Goal: Task Accomplishment & Management: Use online tool/utility

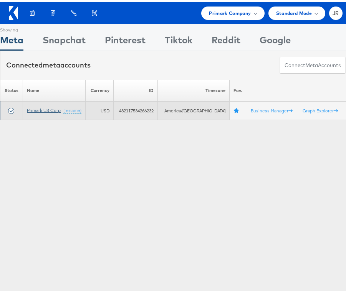
click at [47, 107] on link "Primark US Corp" at bounding box center [44, 108] width 34 height 6
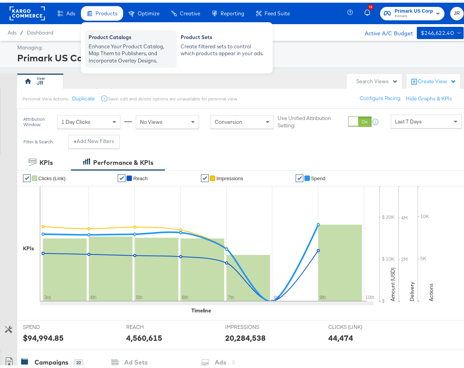
click at [107, 40] on div "Product Catalogs" at bounding box center [131, 35] width 84 height 9
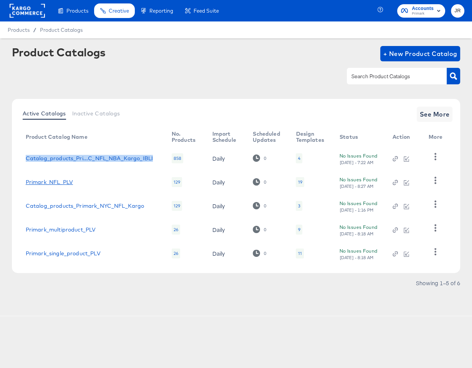
click at [41, 183] on link "Primark_NFL_PLV" at bounding box center [49, 182] width 47 height 6
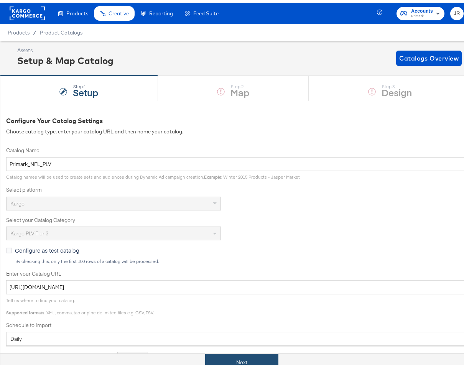
click at [248, 352] on button "Next" at bounding box center [241, 360] width 73 height 17
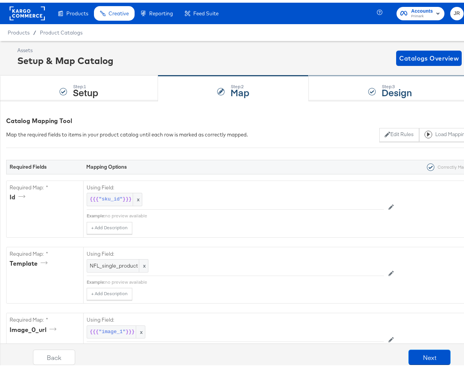
click at [358, 83] on div "Step: 3 Design" at bounding box center [390, 85] width 163 height 25
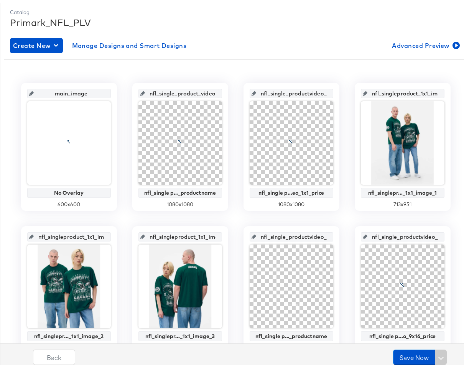
scroll to position [182, 0]
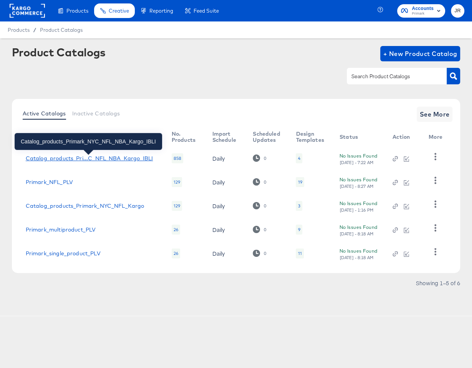
click at [110, 155] on div "Catalog_products_Pri...C_NFL_NBA_Kargo_IBLI" at bounding box center [89, 158] width 127 height 6
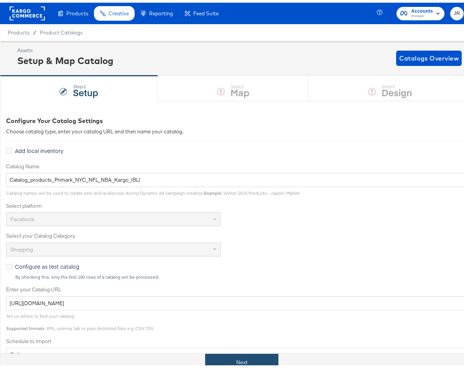
click at [230, 356] on button "Next" at bounding box center [241, 360] width 73 height 17
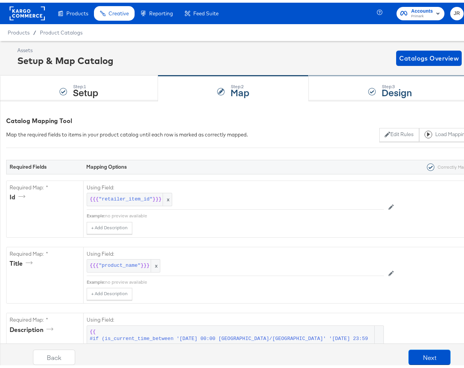
click at [340, 86] on div "Step: 3 Design" at bounding box center [390, 85] width 163 height 25
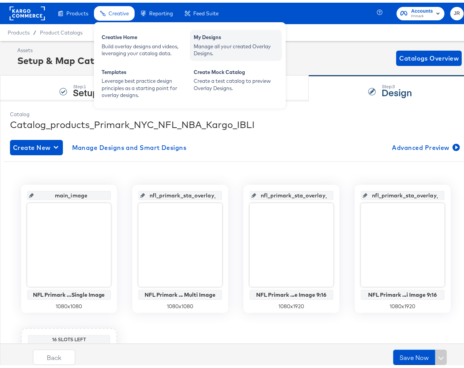
click at [221, 44] on div "Manage all your created Overlay Designs." at bounding box center [236, 47] width 84 height 14
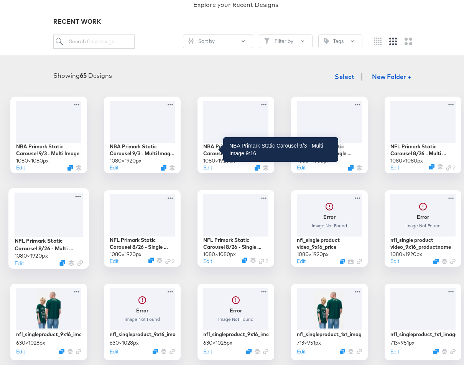
scroll to position [55, 0]
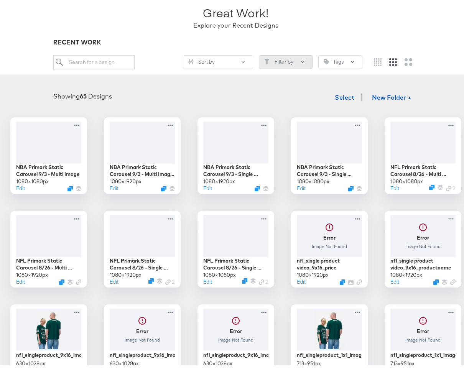
click at [282, 57] on button "Filter by" at bounding box center [286, 60] width 54 height 14
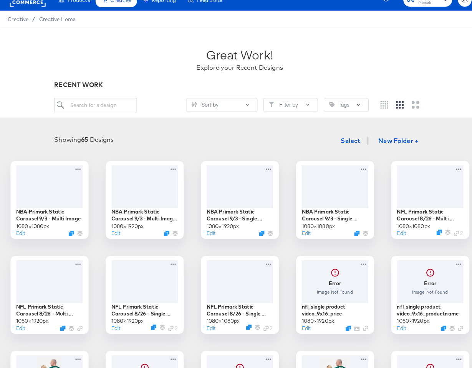
scroll to position [0, 0]
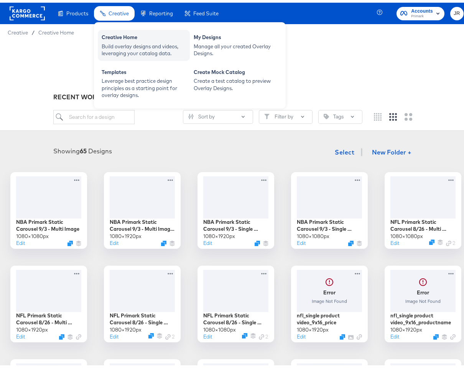
click at [126, 39] on div "Creative Home" at bounding box center [144, 35] width 84 height 9
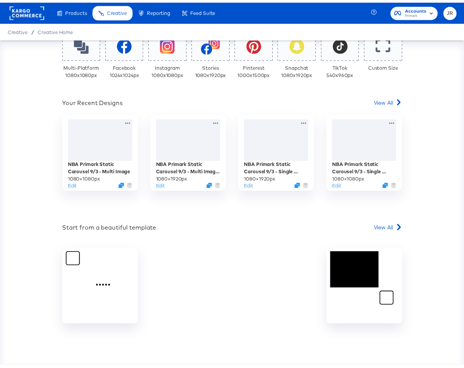
scroll to position [172, 0]
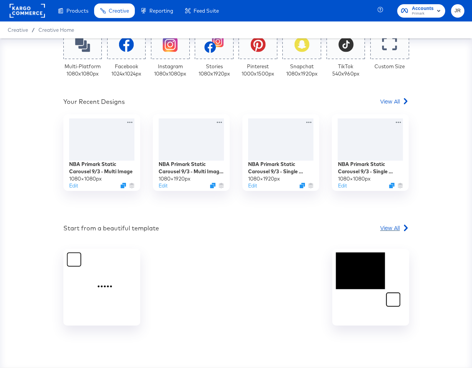
click at [391, 229] on span "View All" at bounding box center [390, 228] width 20 height 8
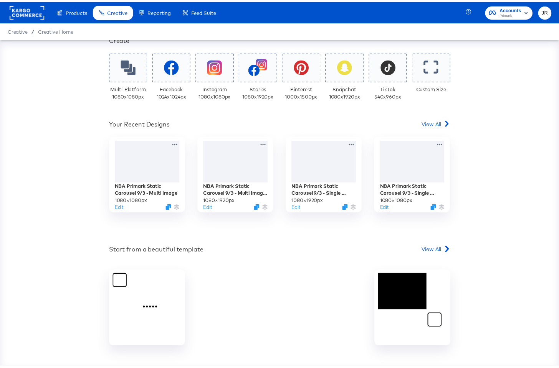
scroll to position [172, 0]
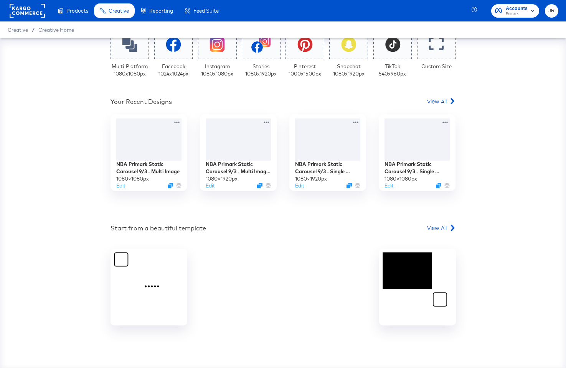
click at [439, 104] on span "View All" at bounding box center [437, 101] width 20 height 8
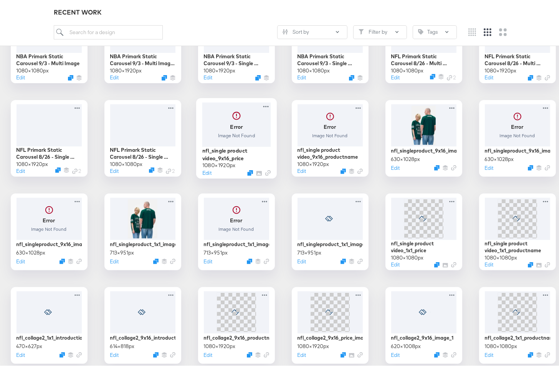
scroll to position [200, 0]
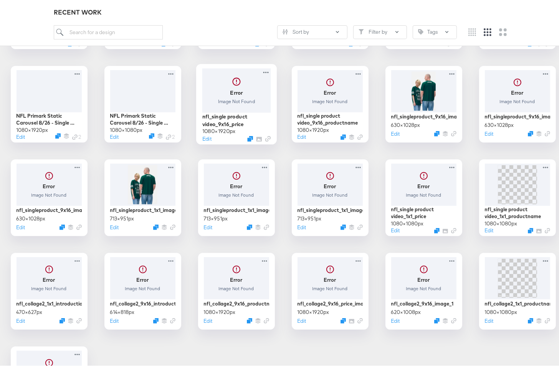
click at [271, 89] on div at bounding box center [236, 88] width 69 height 44
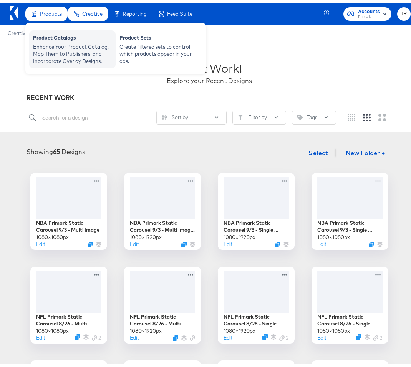
click at [60, 36] on div "Product Catalogs" at bounding box center [72, 35] width 79 height 9
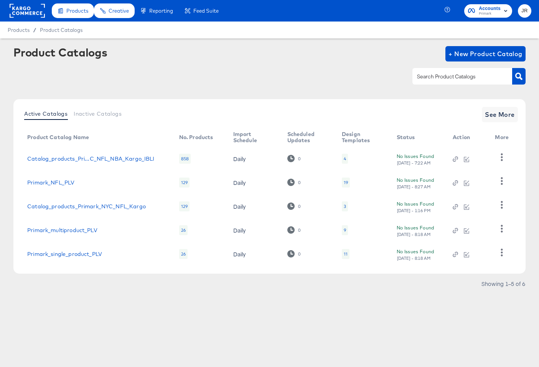
click at [28, 7] on rect at bounding box center [27, 11] width 35 height 14
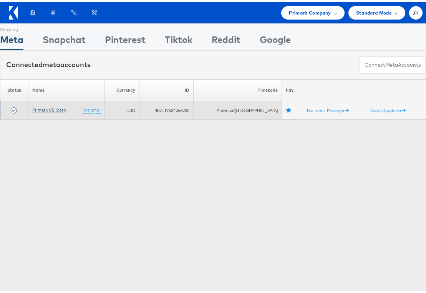
click at [49, 107] on link "Primark US Corp" at bounding box center [49, 108] width 34 height 6
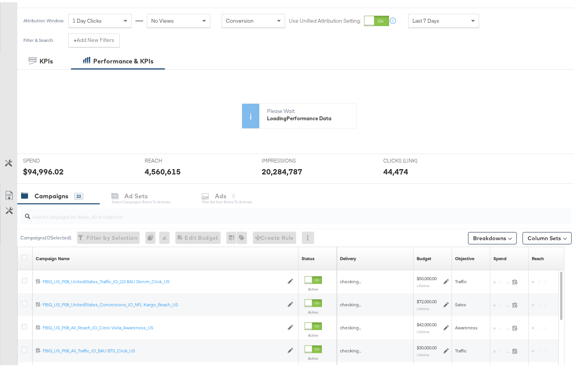
scroll to position [167, 0]
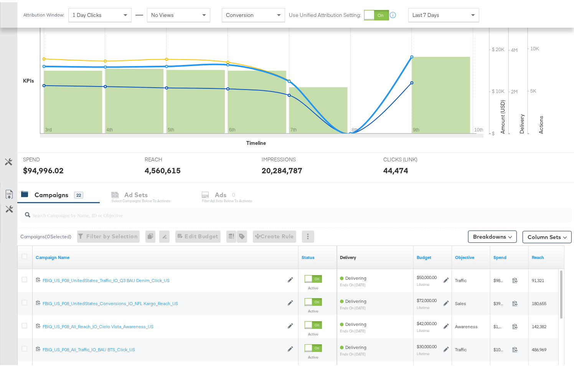
click at [76, 212] on input "search" at bounding box center [276, 209] width 492 height 15
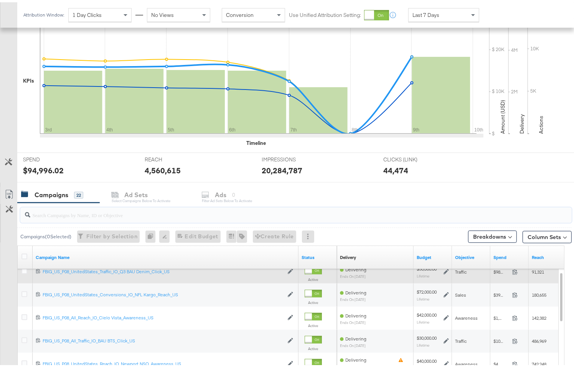
scroll to position [164, 0]
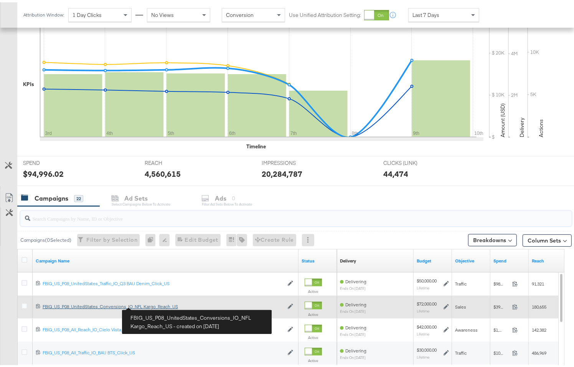
click at [151, 304] on div "FBIG_US_P08_UnitedStates_Conversions_IO_NFL Kargo_Reach_US FBIG_US_P08_UnitedSt…" at bounding box center [163, 304] width 241 height 6
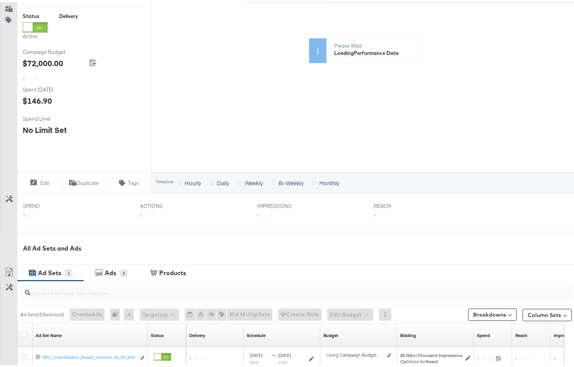
scroll to position [218, 0]
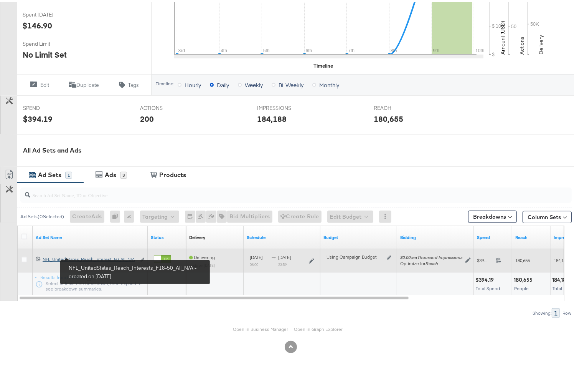
click at [99, 254] on div "NFL_UnitedStates_Reach_Interests_F18-50_All_N/A NFL_UnitedStates_Reach_Interest…" at bounding box center [89, 257] width 93 height 6
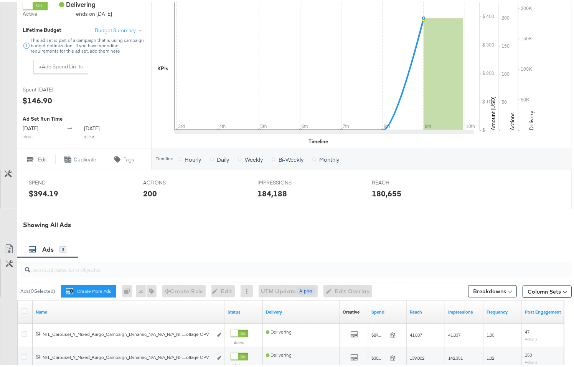
scroll to position [299, 0]
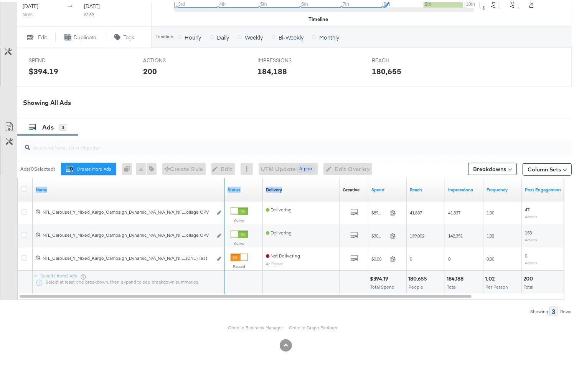
drag, startPoint x: 224, startPoint y: 194, endPoint x: 298, endPoint y: 190, distance: 74.2
click at [18, 176] on div "Name Status Delivery Creative Sorting Unavailable Spend Reach Impressions Frequ…" at bounding box center [18, 176] width 0 height 0
drag, startPoint x: 223, startPoint y: 183, endPoint x: 277, endPoint y: 181, distance: 54.5
click at [18, 176] on div "Name Status Delivery Creative Sorting Unavailable Spend Reach Impressions Frequ…" at bounding box center [18, 176] width 0 height 0
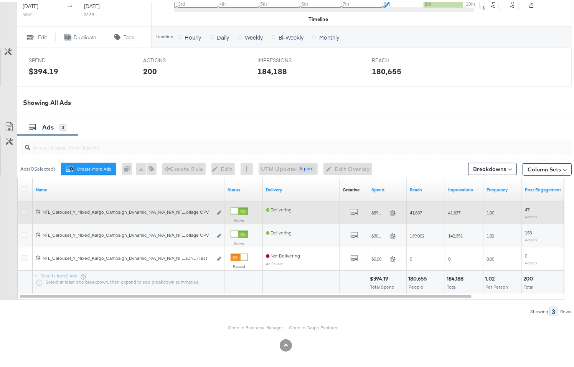
click at [25, 208] on icon at bounding box center [24, 209] width 6 height 6
click at [0, 0] on input "checkbox" at bounding box center [0, 0] width 0 height 0
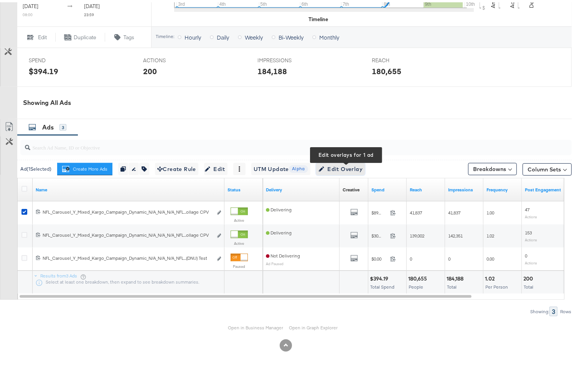
click at [355, 165] on span "Edit Overlay Edit overlays for 1 ad" at bounding box center [341, 167] width 44 height 10
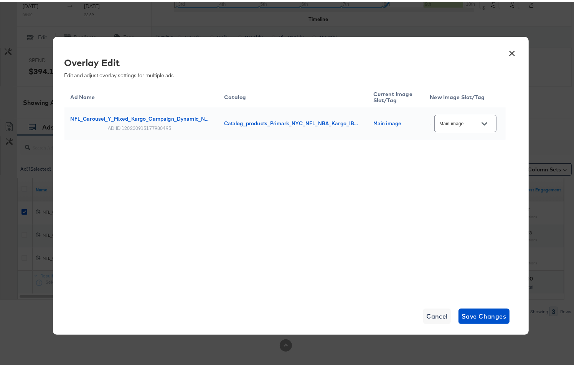
click at [512, 49] on button "×" at bounding box center [512, 49] width 14 height 14
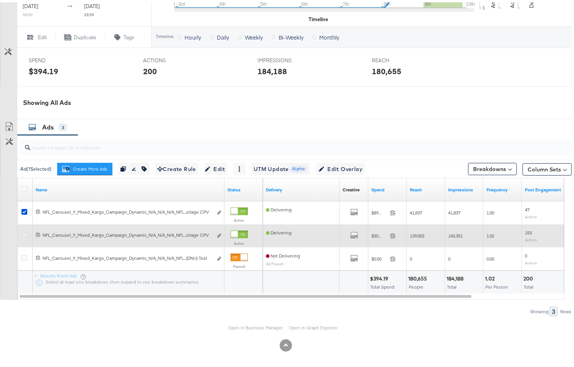
click at [22, 232] on icon at bounding box center [24, 232] width 6 height 6
click at [0, 0] on input "checkbox" at bounding box center [0, 0] width 0 height 0
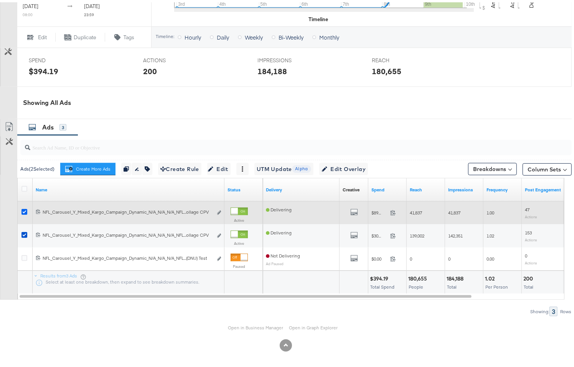
click at [24, 209] on icon at bounding box center [24, 209] width 6 height 6
click at [0, 0] on input "checkbox" at bounding box center [0, 0] width 0 height 0
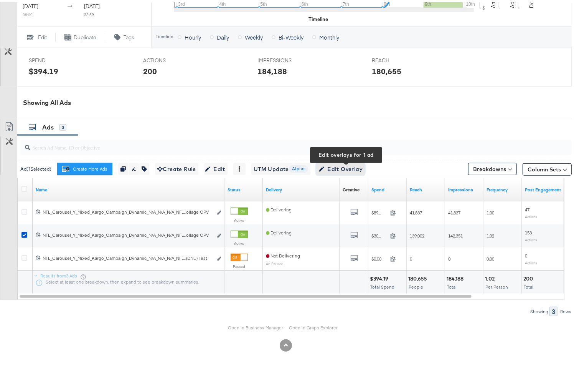
click at [363, 165] on span "Edit Overlay Edit overlays for 1 ad" at bounding box center [341, 167] width 44 height 10
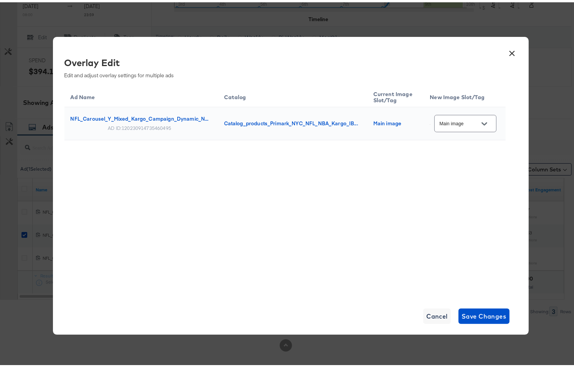
click at [505, 53] on button "×" at bounding box center [512, 49] width 14 height 14
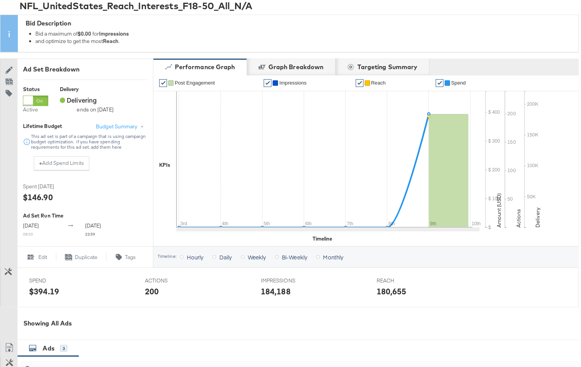
scroll to position [0, 0]
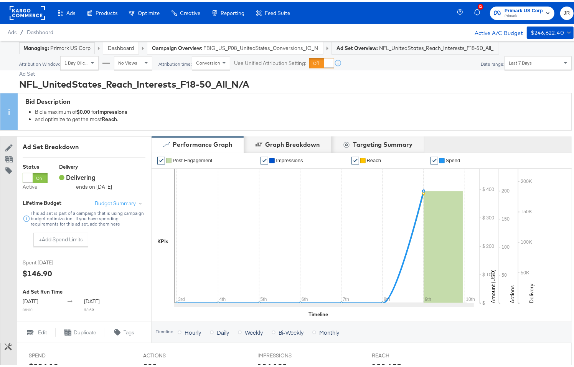
click at [0, 0] on div "Product Catalogs" at bounding box center [0, 0] width 0 height 0
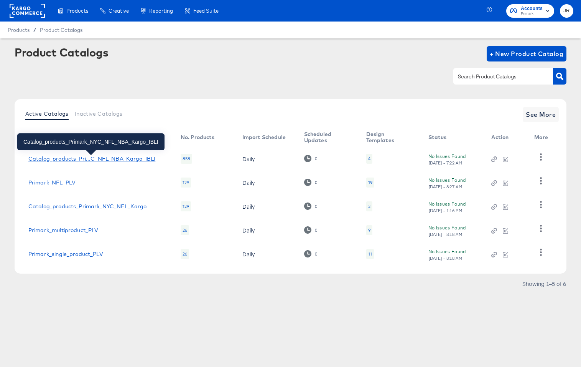
click at [101, 157] on div "Catalog_products_Pri...C_NFL_NBA_Kargo_IBLI" at bounding box center [91, 158] width 127 height 6
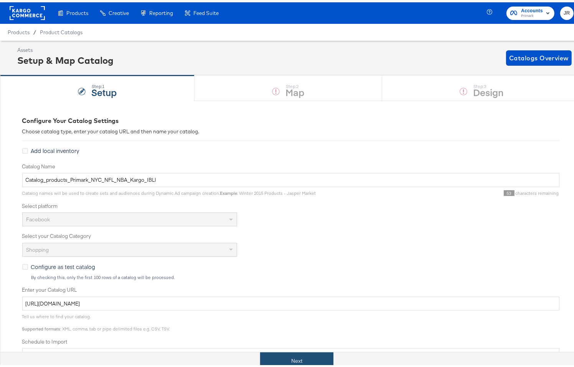
click at [287, 352] on button "Next" at bounding box center [296, 358] width 73 height 17
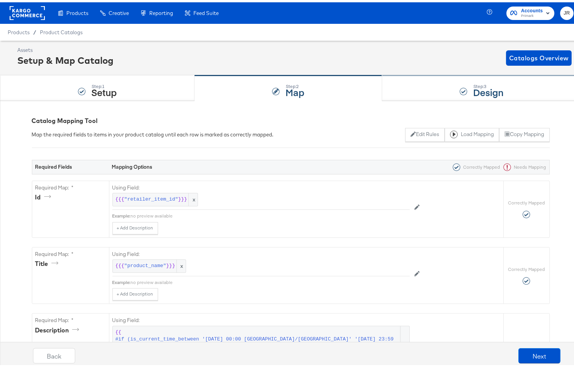
click at [412, 90] on div "Step: 3 Design" at bounding box center [481, 85] width 199 height 25
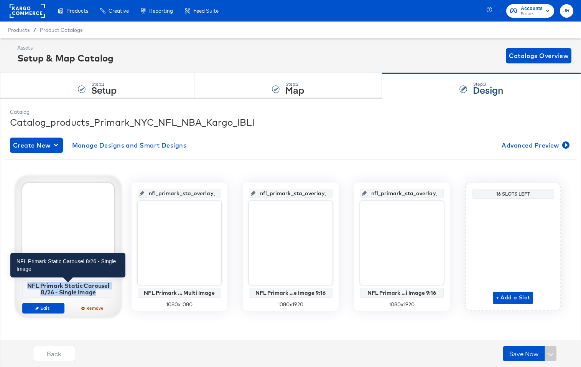
drag, startPoint x: 95, startPoint y: 293, endPoint x: 27, endPoint y: 285, distance: 68.4
click at [27, 285] on div "NFL Primark Static Carousel 8/26 - Single Image" at bounding box center [68, 288] width 88 height 13
copy div "NFL Primark Static Carousel 8/26 - Single Image"
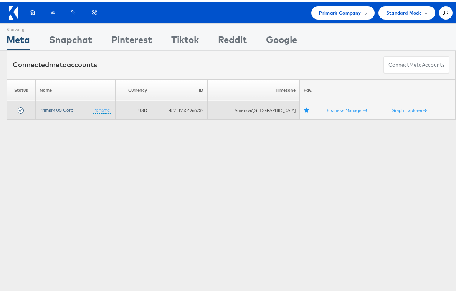
click at [62, 109] on link "Primark US Corp" at bounding box center [57, 108] width 34 height 6
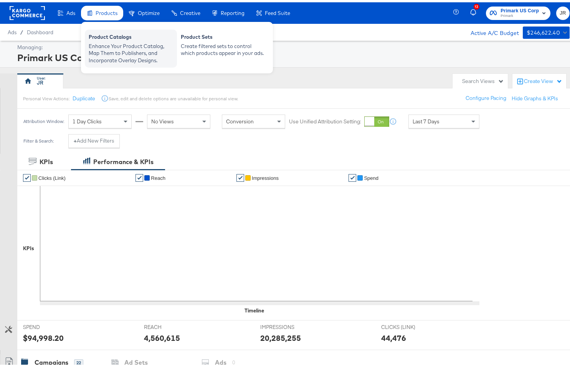
click at [112, 38] on div "Product Catalogs" at bounding box center [131, 35] width 84 height 9
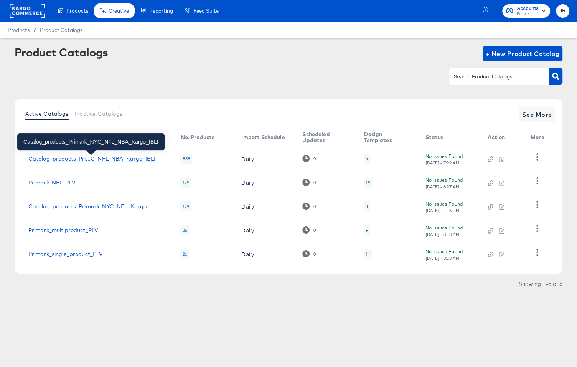
click at [134, 160] on div "Catalog_products_Pri...C_NFL_NBA_Kargo_IBLI" at bounding box center [91, 158] width 127 height 6
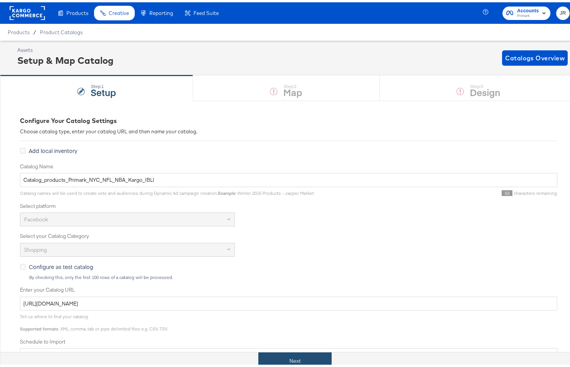
click at [284, 361] on button "Next" at bounding box center [294, 358] width 73 height 17
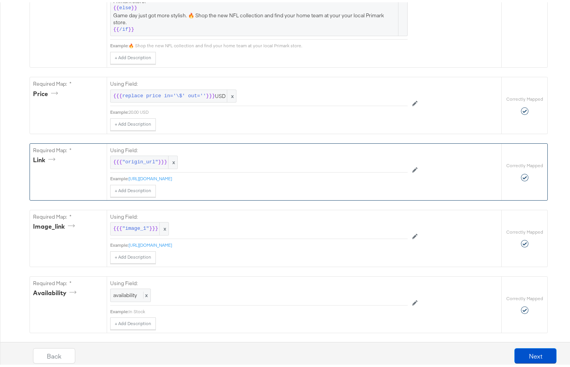
scroll to position [329, 0]
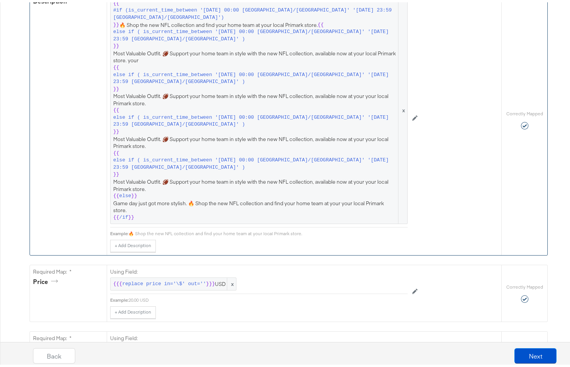
drag, startPoint x: 304, startPoint y: 229, endPoint x: 124, endPoint y: 229, distance: 179.6
click at [124, 229] on div "Example: 🔥 Shop the new NFL collection and find your home team at your local Pr…" at bounding box center [258, 231] width 297 height 6
copy div "🔥 Shop the new NFL collection and find your home team at your local Primark sto…"
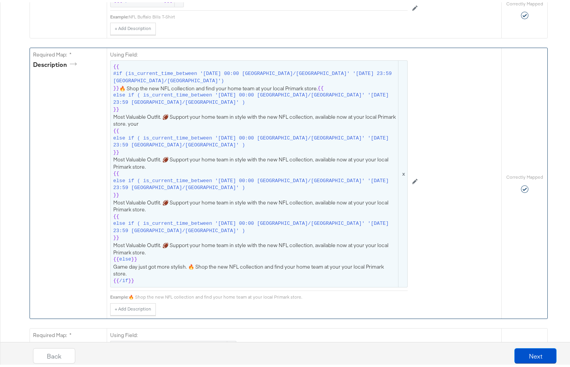
scroll to position [197, 0]
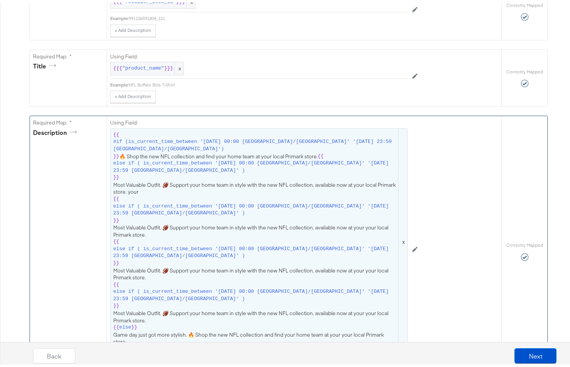
click at [124, 150] on span "{{ #if (is_current_time_between '2025-09-05 00:00 America/Chicago' '2025-09-11 …" at bounding box center [258, 239] width 291 height 221
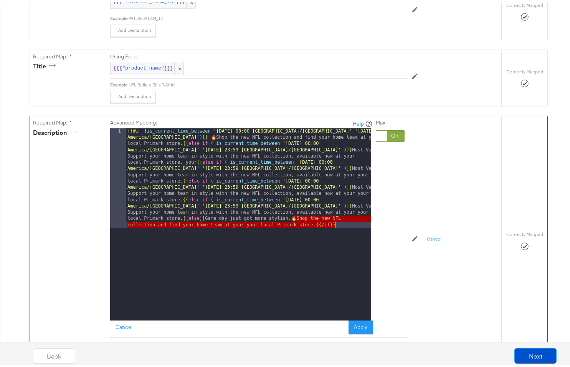
drag, startPoint x: 291, startPoint y: 216, endPoint x: 309, endPoint y: 223, distance: 19.3
click at [309, 223] on div "{{# if ( is_current_time_between '2025-09-05 00:00 America/Chicago' '2025-09-11…" at bounding box center [248, 321] width 245 height 391
click at [285, 237] on div "{{# if ( is_current_time_between '2025-09-05 00:00 America/Chicago' '2025-09-11…" at bounding box center [248, 321] width 245 height 391
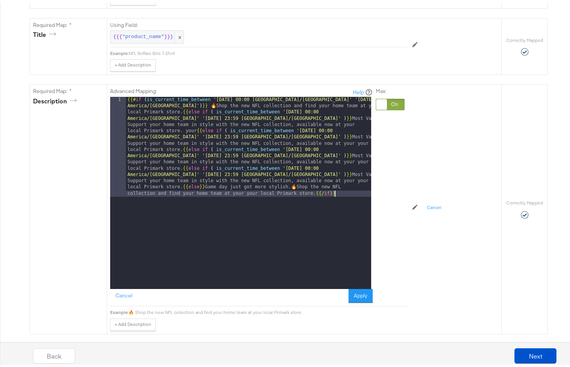
scroll to position [203, 0]
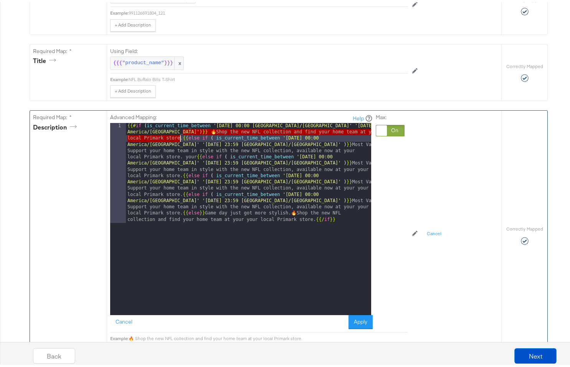
drag, startPoint x: 178, startPoint y: 128, endPoint x: 177, endPoint y: 132, distance: 4.1
click at [177, 132] on div "{{# if ( is_current_time_between '2025-09-05 00:00 America/Chicago' '2025-09-11…" at bounding box center [248, 316] width 245 height 391
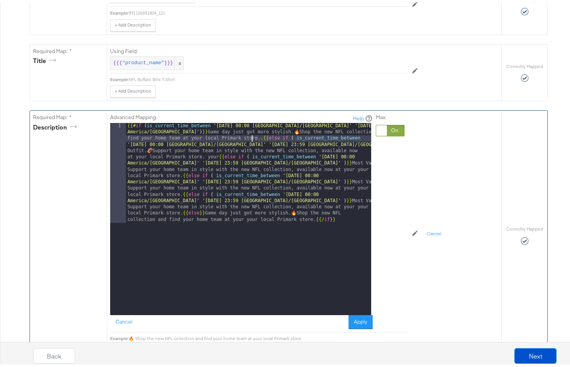
click at [249, 132] on div "{{# if ( is_current_time_between '2025-09-05 00:00 America/Chicago' '2025-09-11…" at bounding box center [248, 316] width 245 height 391
drag, startPoint x: 256, startPoint y: 132, endPoint x: 261, endPoint y: 138, distance: 7.3
click at [256, 132] on div "{{# if ( is_current_time_between '2025-09-05 00:00 America/Chicago' '2025-09-11…" at bounding box center [248, 316] width 245 height 391
click at [126, 133] on div "{{# if ( is_current_time_between '2025-09-05 00:00 America/Chicago' '2025-09-11…" at bounding box center [248, 316] width 245 height 391
click at [180, 125] on div "{{# if ( is_current_time_between '2025-09-05 00:00 America/Chicago' '2025-09-11…" at bounding box center [248, 316] width 245 height 391
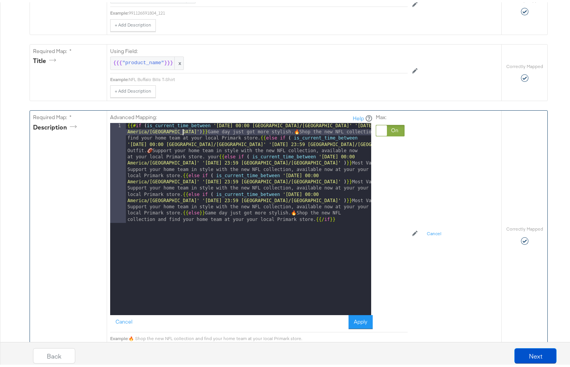
click at [222, 245] on div "{{# if ( is_current_time_between '2025-09-05 00:00 America/Chicago' '2025-09-11…" at bounding box center [248, 316] width 245 height 391
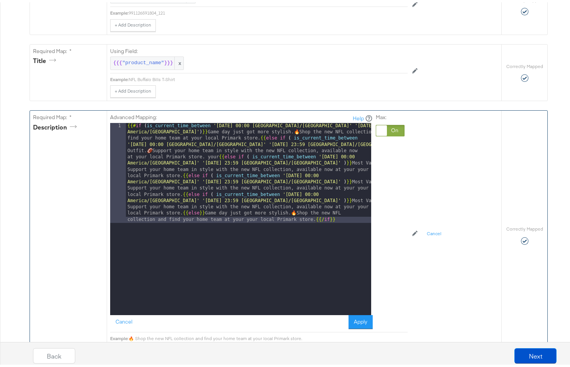
click at [268, 129] on div "{{# if ( is_current_time_between '2025-09-05 00:00 America/Chicago' '2025-09-11…" at bounding box center [248, 316] width 245 height 391
click at [273, 260] on div "{{# if ( is_current_time_between '2025-09-05 00:00 America/Chicago' '2025-09-11…" at bounding box center [248, 316] width 245 height 391
click at [207, 155] on div "{{# if ( is_current_time_between '2025-09-05 00:00 America/Chicago' '2025-09-11…" at bounding box center [248, 316] width 245 height 391
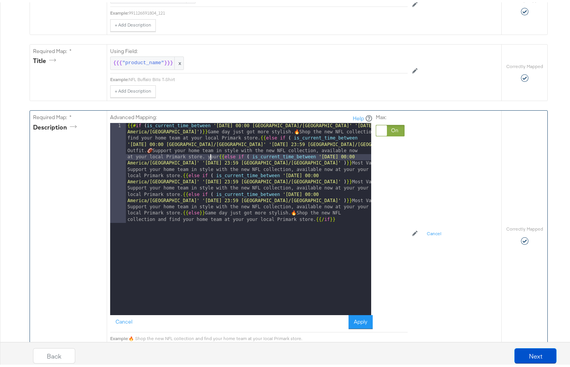
click at [207, 155] on div "{{# if ( is_current_time_between '2025-09-05 00:00 America/Chicago' '2025-09-11…" at bounding box center [248, 316] width 245 height 391
click at [248, 231] on div "{{# if ( is_current_time_between '2025-09-05 00:00 America/Chicago' '2025-09-11…" at bounding box center [248, 316] width 245 height 391
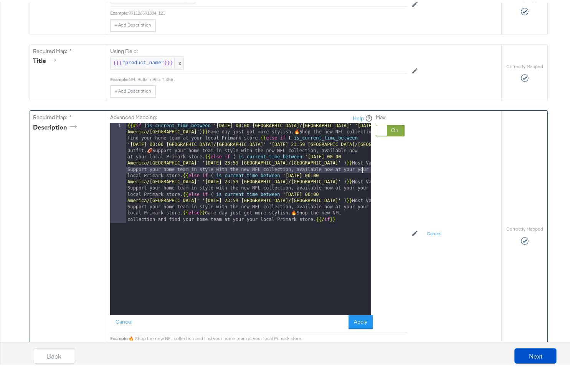
click at [359, 165] on div "{{# if ( is_current_time_between '2025-09-05 00:00 America/Chicago' '2025-09-11…" at bounding box center [248, 316] width 245 height 391
click at [300, 250] on div "{{# if ( is_current_time_between '2025-09-05 00:00 America/Chicago' '2025-09-11…" at bounding box center [248, 316] width 245 height 391
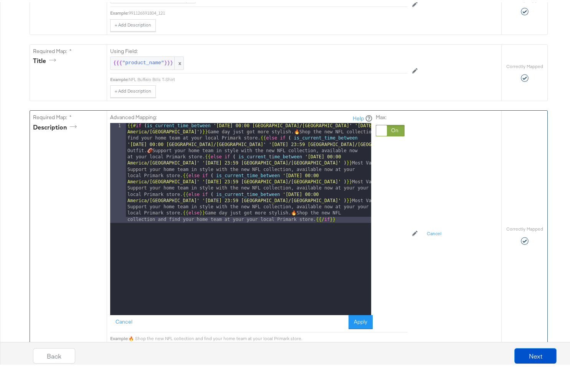
click at [357, 183] on div "{{# if ( is_current_time_between '2025-09-05 00:00 America/Chicago' '2025-09-11…" at bounding box center [248, 316] width 245 height 391
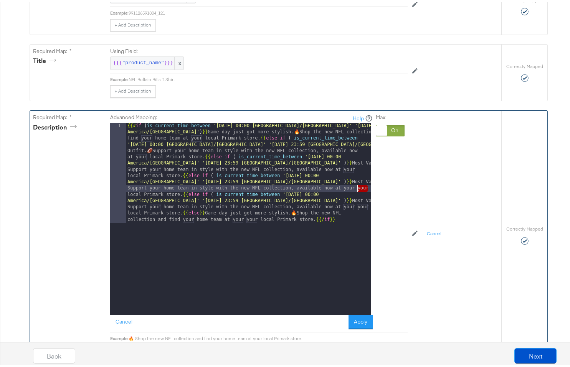
click at [357, 183] on div "{{# if ( is_current_time_between '2025-09-05 00:00 America/Chicago' '2025-09-11…" at bounding box center [248, 316] width 245 height 391
click at [302, 246] on div "{{# if ( is_current_time_between '2025-09-05 00:00 America/Chicago' '2025-09-11…" at bounding box center [248, 316] width 245 height 391
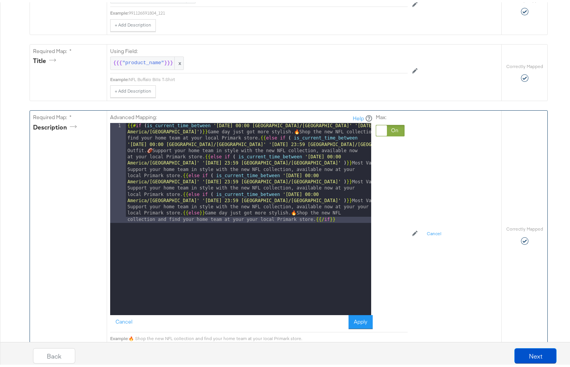
click at [358, 204] on div "{{# if ( is_current_time_between '2025-09-05 00:00 America/Chicago' '2025-09-11…" at bounding box center [248, 316] width 245 height 391
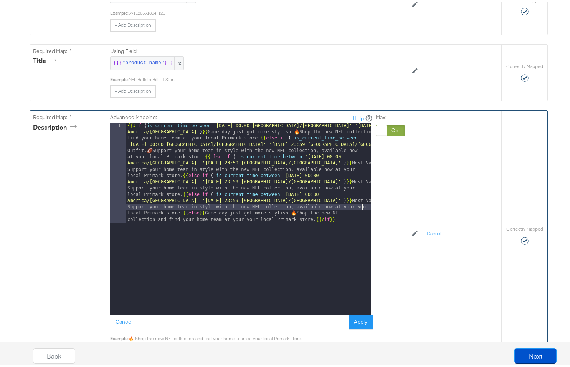
click at [358, 204] on div "{{# if ( is_current_time_between '2025-09-05 00:00 America/Chicago' '2025-09-11…" at bounding box center [248, 316] width 245 height 391
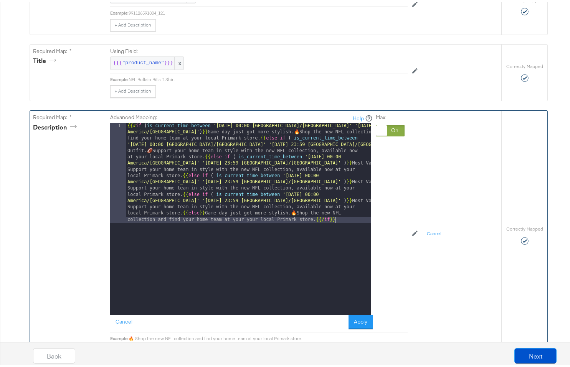
click at [313, 258] on div "{{# if ( is_current_time_between '2025-09-05 00:00 America/Chicago' '2025-09-11…" at bounding box center [248, 316] width 245 height 391
click at [235, 237] on div "{{# if ( is_current_time_between '2025-09-05 00:00 America/Chicago' '2025-09-11…" at bounding box center [248, 316] width 245 height 391
click at [252, 215] on div "{{# if ( is_current_time_between '2025-09-05 00:00 America/Chicago' '2025-09-11…" at bounding box center [248, 316] width 245 height 391
click at [269, 238] on div "{{# if ( is_current_time_between '2025-09-05 00:00 America/Chicago' '2025-09-11…" at bounding box center [248, 316] width 245 height 391
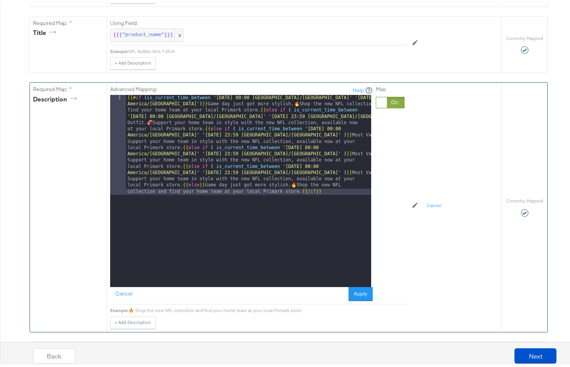
scroll to position [250, 0]
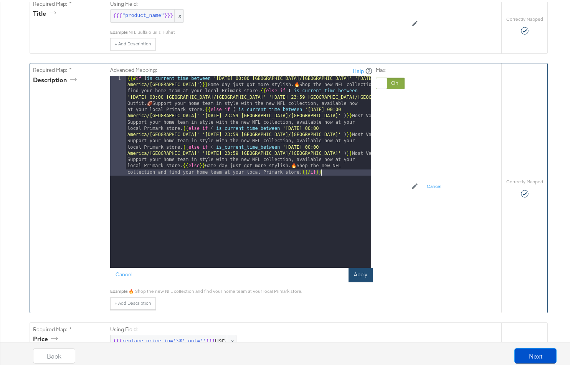
click at [362, 272] on button "Apply" at bounding box center [360, 272] width 24 height 14
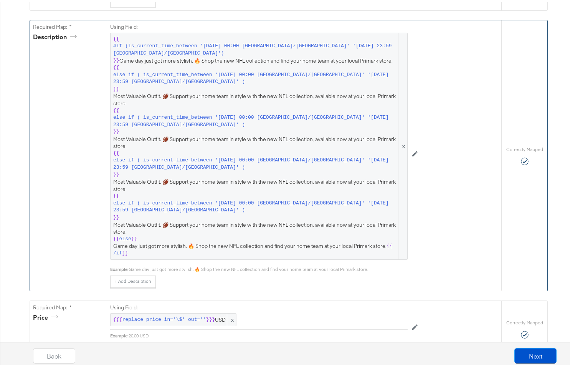
scroll to position [342, 0]
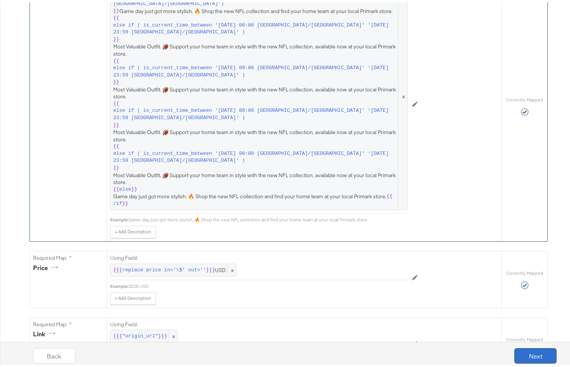
click at [543, 354] on button "Next" at bounding box center [535, 352] width 42 height 15
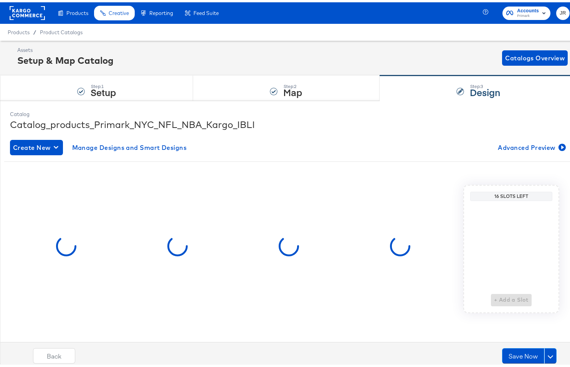
scroll to position [0, 0]
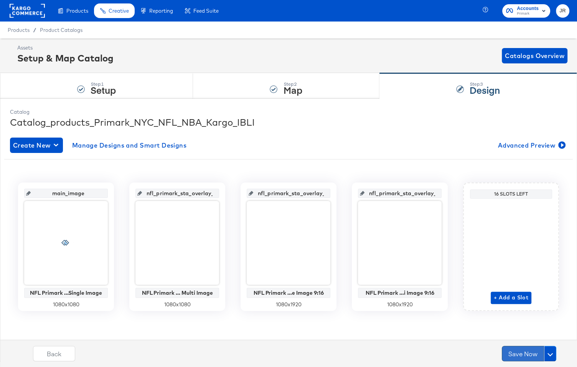
click at [514, 354] on button "Save Now" at bounding box center [523, 352] width 42 height 15
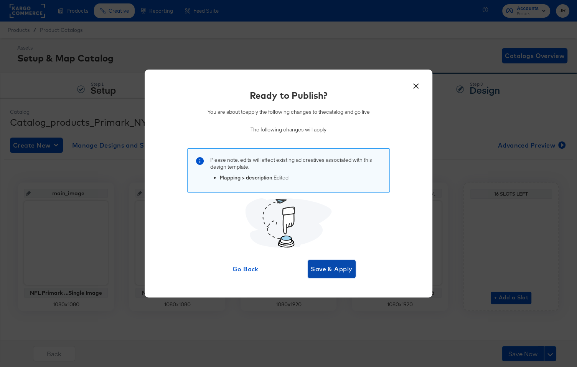
click at [332, 267] on span "Save & Apply" at bounding box center [332, 268] width 42 height 11
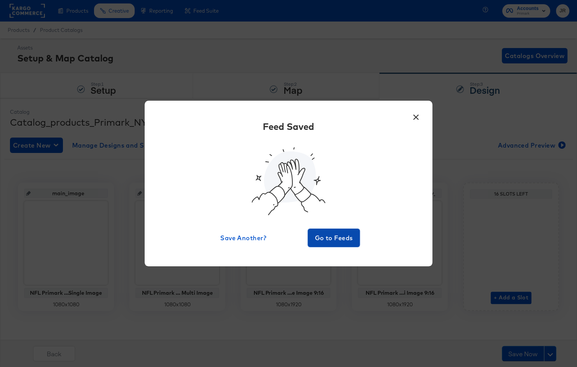
click at [337, 240] on span "Go to Feeds" at bounding box center [334, 237] width 46 height 11
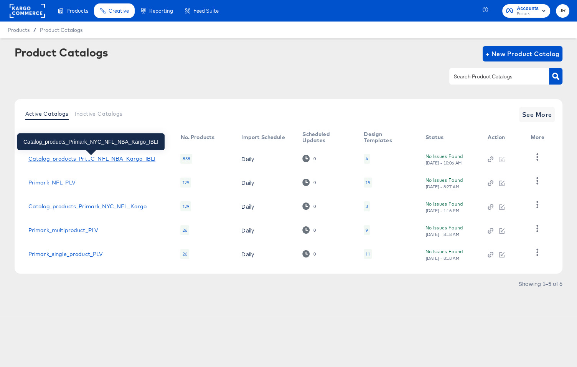
click at [99, 159] on div "Catalog_products_Pri...C_NFL_NBA_Kargo_IBLI" at bounding box center [91, 158] width 127 height 6
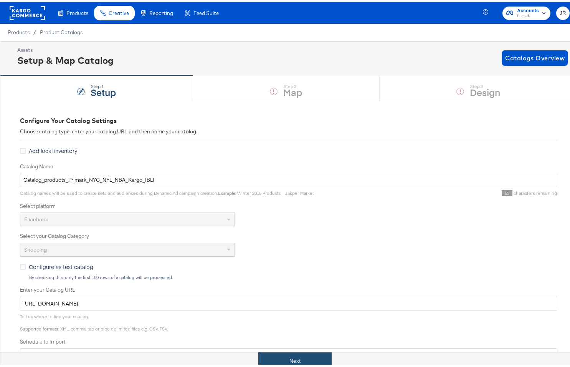
click at [297, 353] on button "Next" at bounding box center [294, 358] width 73 height 17
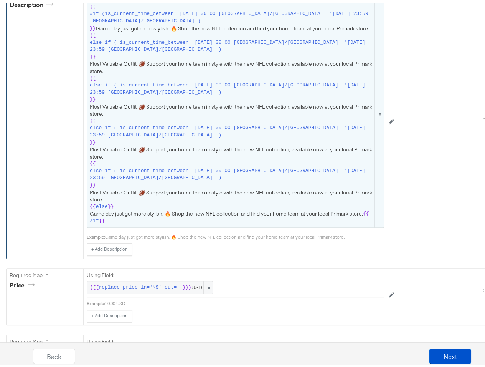
scroll to position [323, 0]
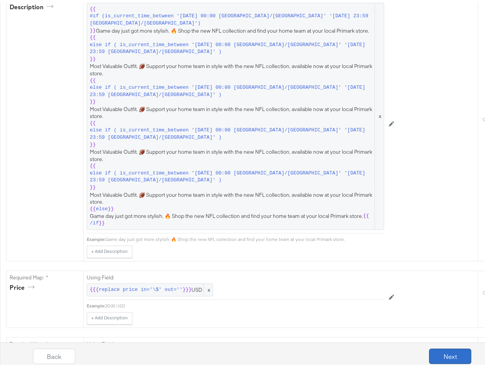
click at [447, 354] on button "Next" at bounding box center [450, 352] width 42 height 15
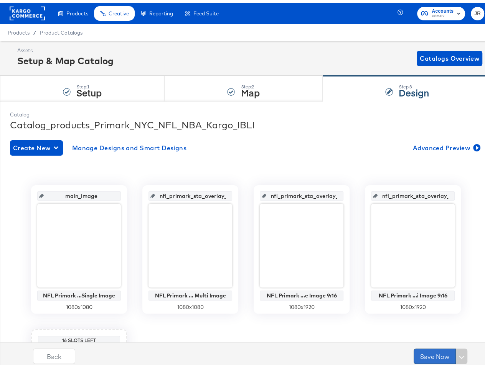
click at [424, 354] on button "Save Now" at bounding box center [435, 352] width 42 height 15
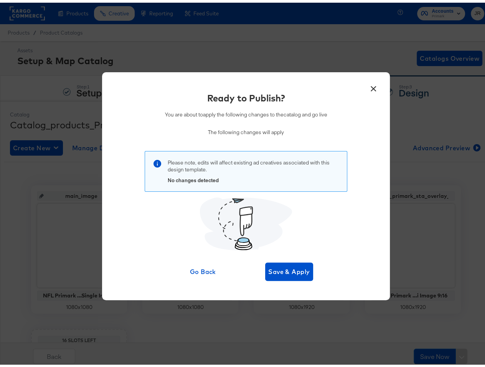
click at [373, 84] on button "×" at bounding box center [374, 84] width 14 height 14
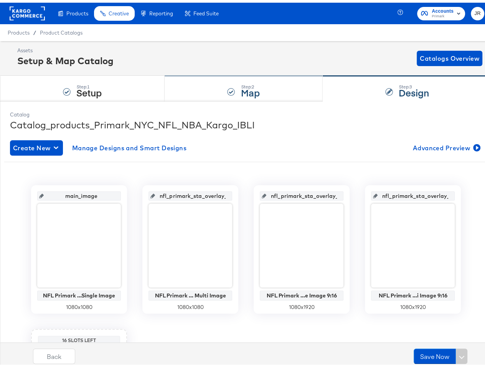
click at [206, 89] on div "Step: 2 Map" at bounding box center [244, 85] width 158 height 25
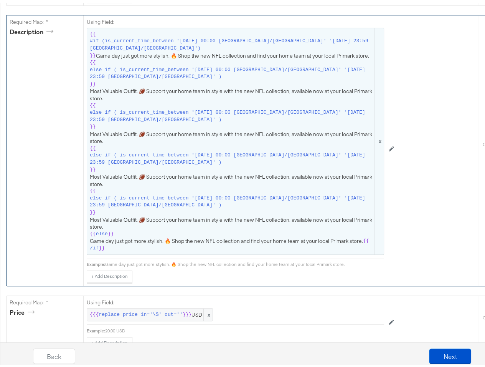
scroll to position [299, 0]
drag, startPoint x: 104, startPoint y: 256, endPoint x: 352, endPoint y: 259, distance: 247.2
click at [352, 259] on div "Example: Game day just got more stylish. 🔥 Shop the new NFL collection and find…" at bounding box center [235, 261] width 297 height 6
copy div "Game day just got more stylish. 🔥 Shop the new NFL collection and find your hom…"
drag, startPoint x: 107, startPoint y: 178, endPoint x: 89, endPoint y: 173, distance: 18.8
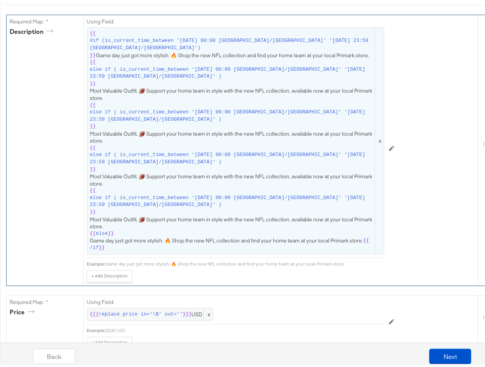
click at [89, 173] on div "{{ #if (is_current_time_between '2025-09-05 00:00 America/Chicago' '2025-09-11 …" at bounding box center [235, 138] width 297 height 227
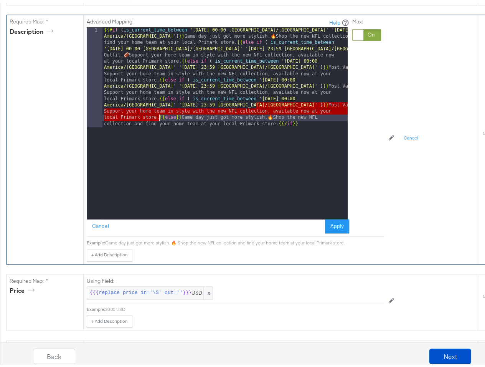
drag, startPoint x: 259, startPoint y: 101, endPoint x: 159, endPoint y: 115, distance: 101.1
click at [159, 115] on div "{{# if ( is_current_time_between '2025-09-05 00:00 America/Chicago' '2025-09-11…" at bounding box center [224, 220] width 245 height 391
click at [265, 102] on div "{{# if ( is_current_time_between '2025-09-05 00:00 America/Chicago' '2025-09-11…" at bounding box center [224, 220] width 245 height 391
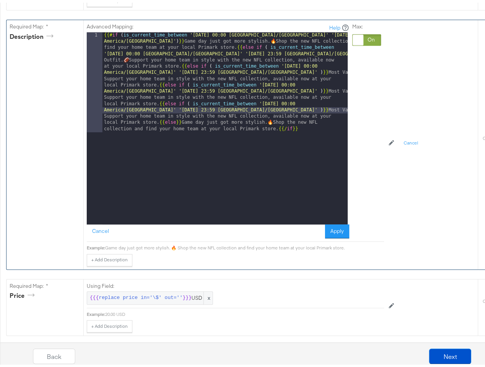
scroll to position [286, 0]
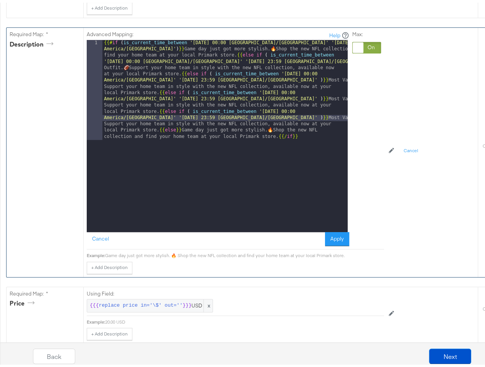
click at [395, 231] on div "Advanced Mapping: Help 1 {{# if ( is_current_time_between '2025-09-05 00:00 Ame…" at bounding box center [255, 148] width 336 height 246
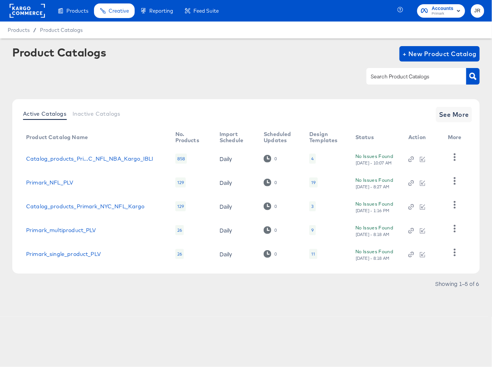
click at [117, 152] on td "Catalog_products_Pri...C_NFL_NBA_Kargo_IBLI" at bounding box center [94, 159] width 149 height 24
click at [118, 155] on div "Catalog_products_Pri...C_NFL_NBA_Kargo_IBLI" at bounding box center [89, 158] width 127 height 6
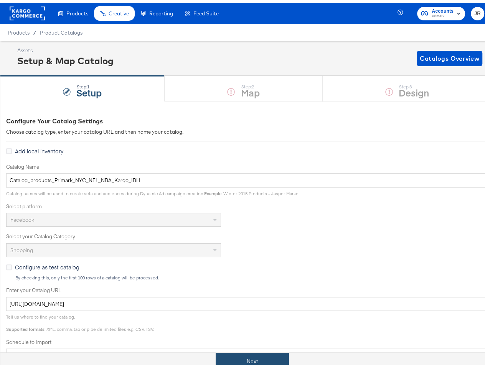
click at [264, 360] on button "Next" at bounding box center [252, 358] width 73 height 17
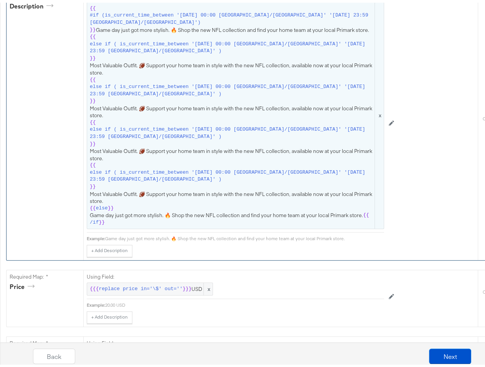
scroll to position [324, 0]
click at [90, 58] on span "{{ #if (is_current_time_between '2025-09-05 00:00 America/Chicago' '2025-09-11 …" at bounding box center [235, 112] width 291 height 221
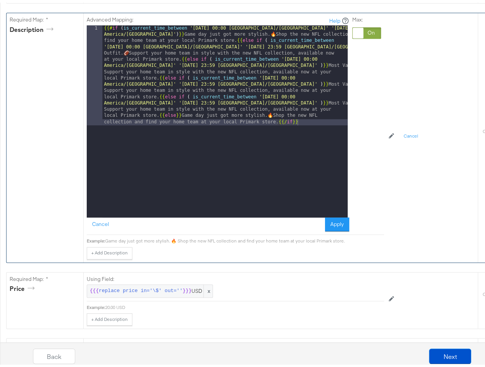
scroll to position [248, 0]
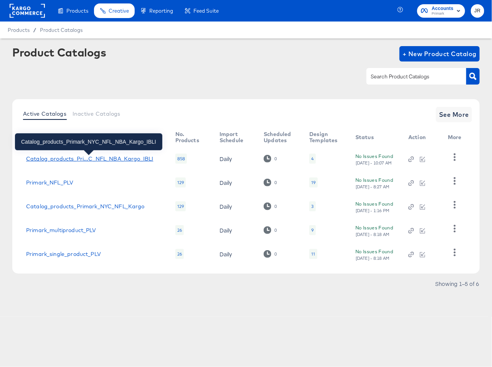
click at [132, 157] on div "Catalog_products_Pri...C_NFL_NBA_Kargo_IBLI" at bounding box center [89, 158] width 127 height 6
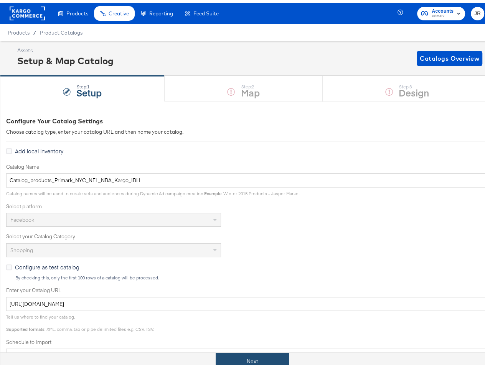
click at [266, 358] on button "Next" at bounding box center [252, 358] width 73 height 17
